Goal: Task Accomplishment & Management: Complete application form

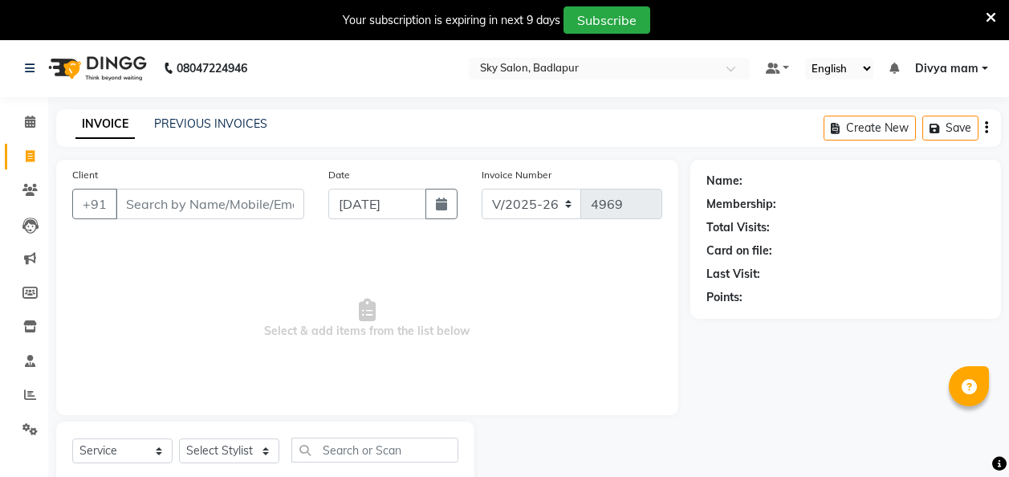
select select "6927"
select select "service"
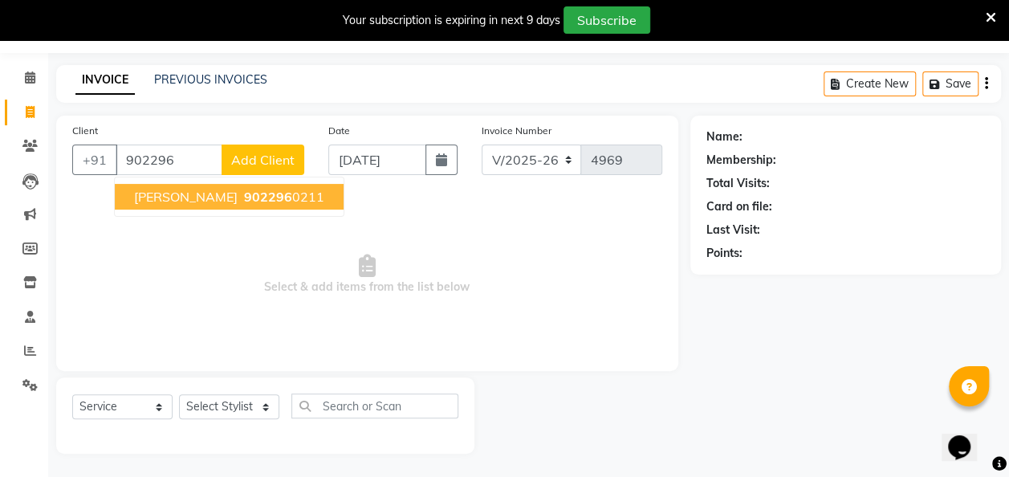
click at [212, 206] on button "[PERSON_NAME] 902296 0211" at bounding box center [229, 197] width 229 height 26
type input "9022960211"
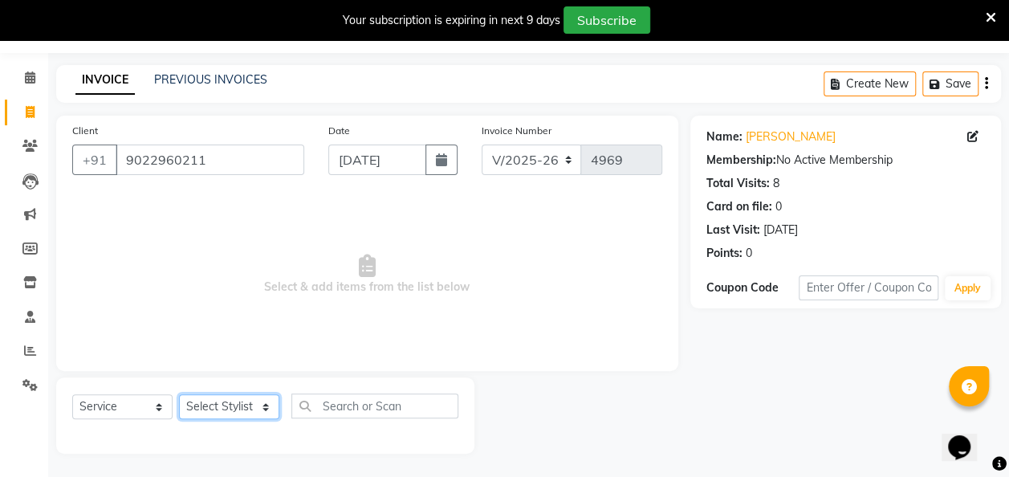
click at [260, 404] on select "Select Stylist [PERSON_NAME] [PERSON_NAME] [PERSON_NAME] [PERSON_NAME] [PERSON_…" at bounding box center [229, 406] width 100 height 25
select select "81050"
click at [179, 394] on select "Select Stylist [PERSON_NAME] [PERSON_NAME] [PERSON_NAME] [PERSON_NAME] [PERSON_…" at bounding box center [229, 406] width 100 height 25
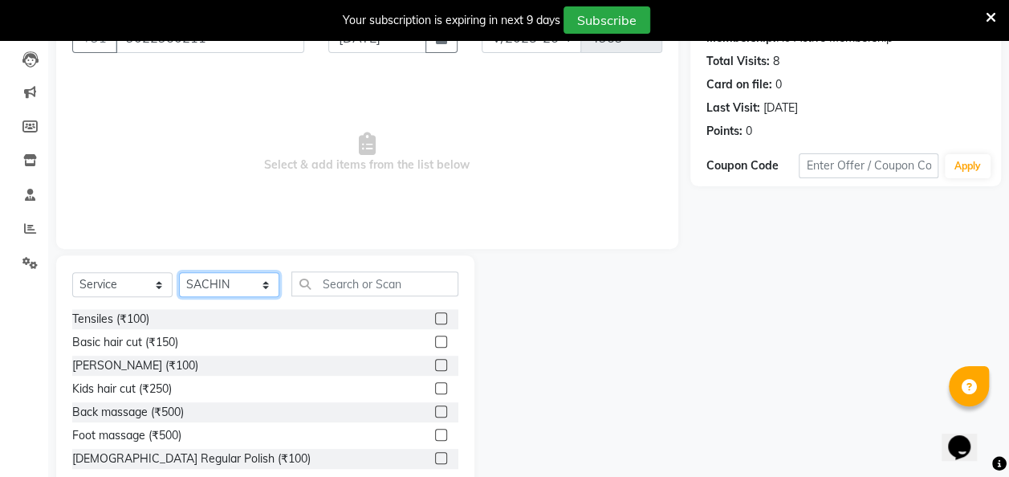
scroll to position [205, 0]
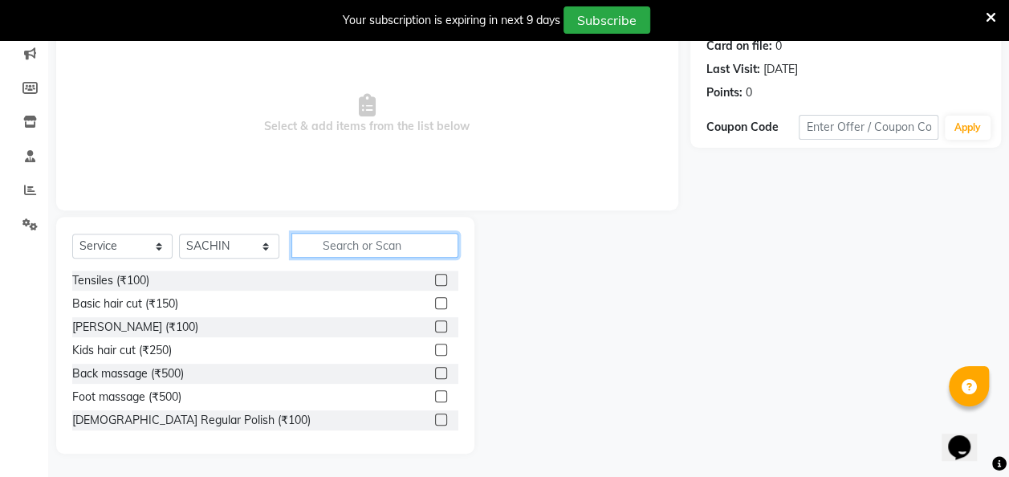
click at [366, 248] on input "text" at bounding box center [374, 245] width 167 height 25
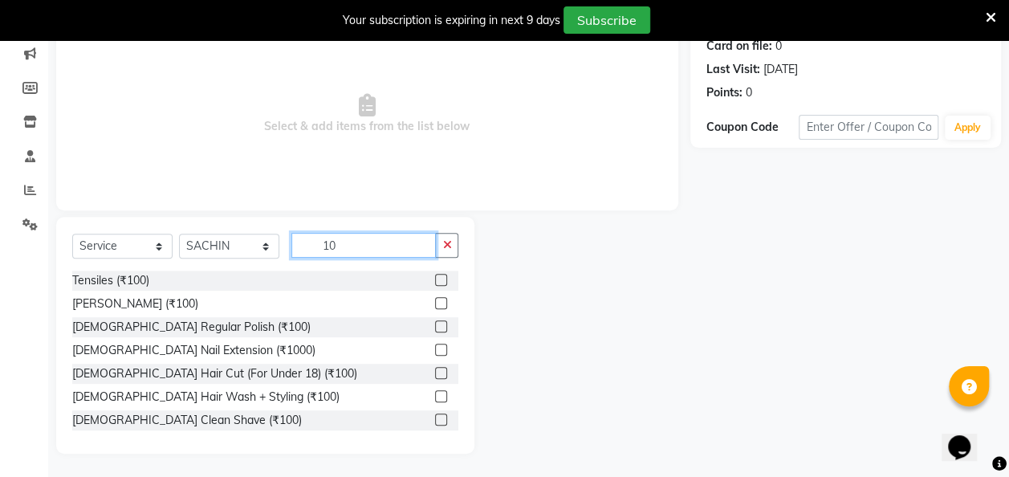
type input "10"
click at [435, 373] on label at bounding box center [441, 373] width 12 height 12
click at [435, 373] on input "checkbox" at bounding box center [440, 373] width 10 height 10
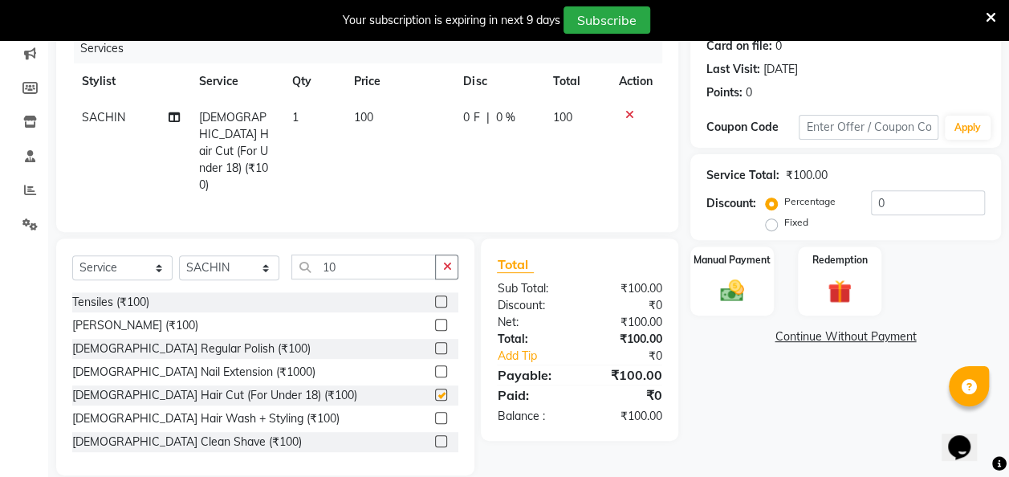
checkbox input "false"
click at [731, 275] on div "Manual Payment" at bounding box center [733, 281] width 88 height 72
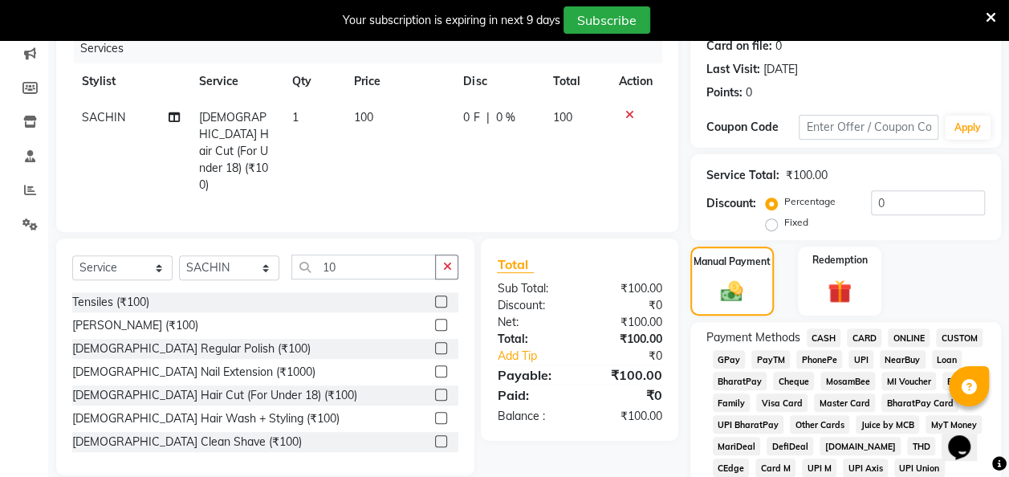
click at [826, 334] on span "CASH" at bounding box center [824, 337] width 35 height 18
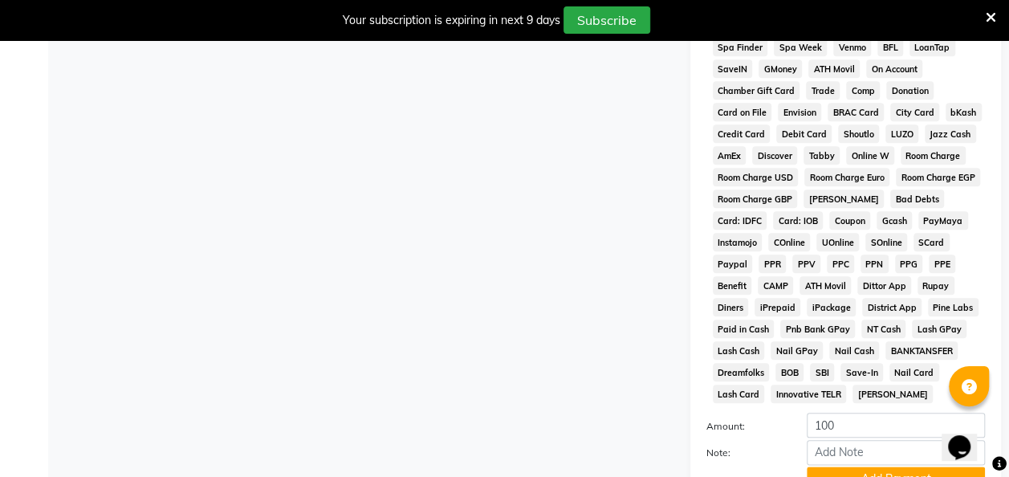
scroll to position [834, 0]
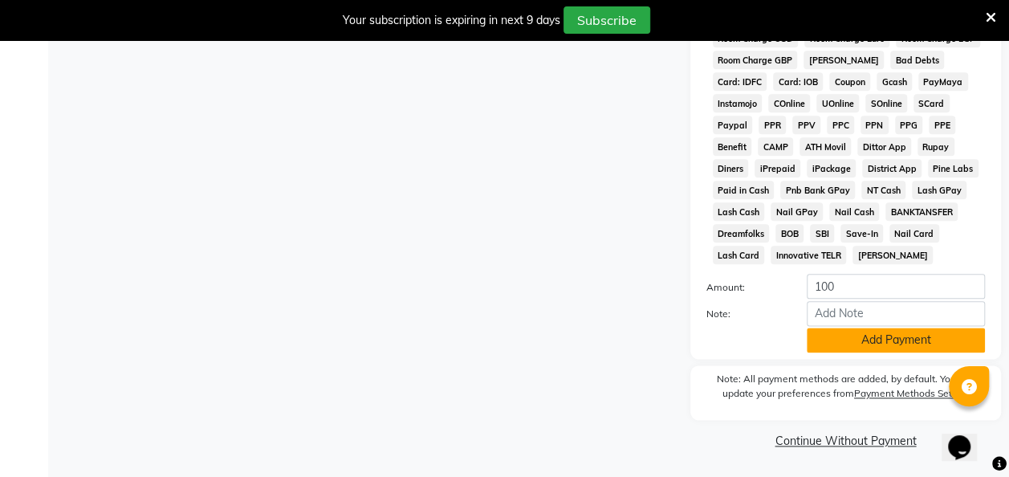
click at [841, 335] on button "Add Payment" at bounding box center [896, 340] width 178 height 25
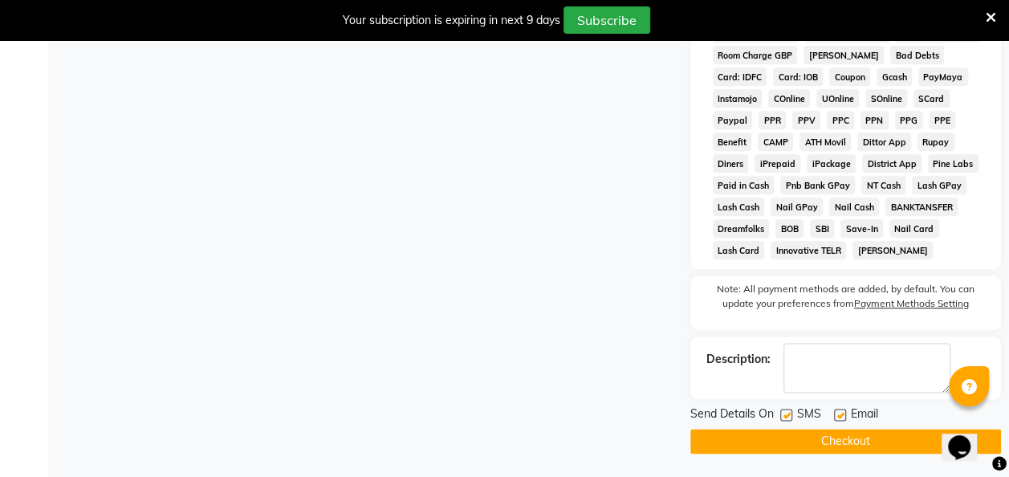
click at [787, 416] on label at bounding box center [786, 415] width 12 height 12
click at [787, 416] on input "checkbox" at bounding box center [785, 415] width 10 height 10
checkbox input "false"
click at [776, 446] on button "Checkout" at bounding box center [845, 441] width 311 height 25
